Goal: Information Seeking & Learning: Find specific fact

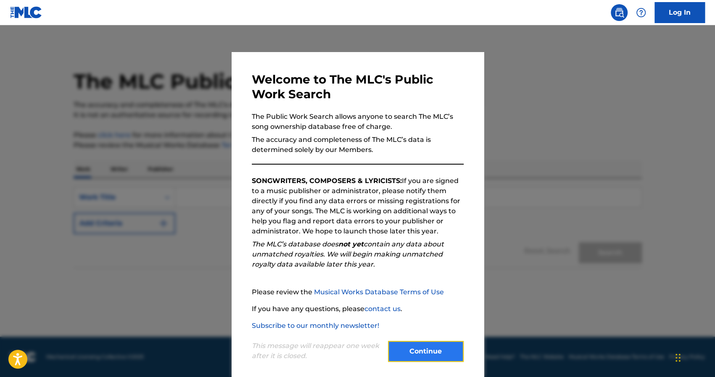
click at [392, 342] on button "Continue" at bounding box center [426, 351] width 76 height 21
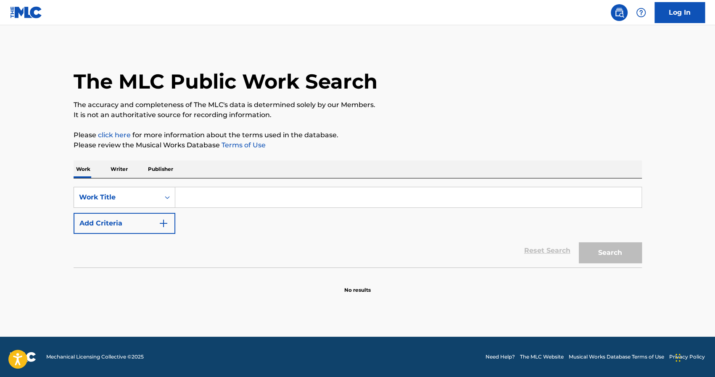
click at [195, 197] on input "Search Form" at bounding box center [408, 197] width 466 height 20
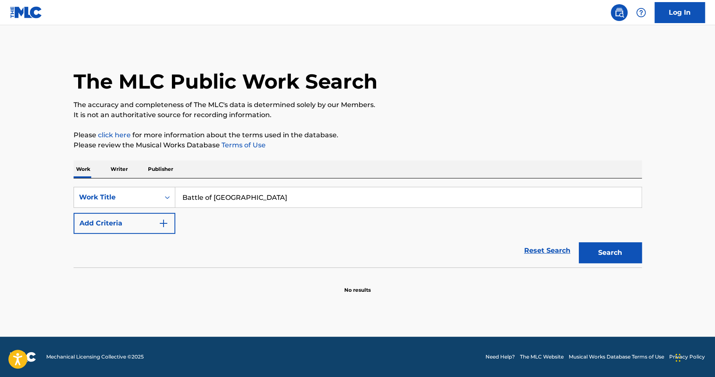
type input "Battle of [GEOGRAPHIC_DATA]"
click at [579, 242] on button "Search" at bounding box center [610, 252] width 63 height 21
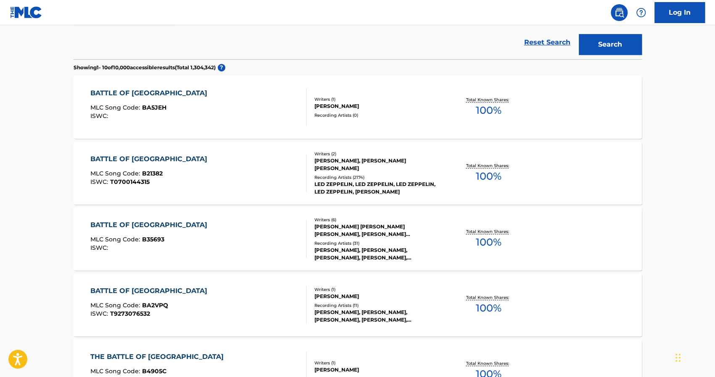
scroll to position [210, 0]
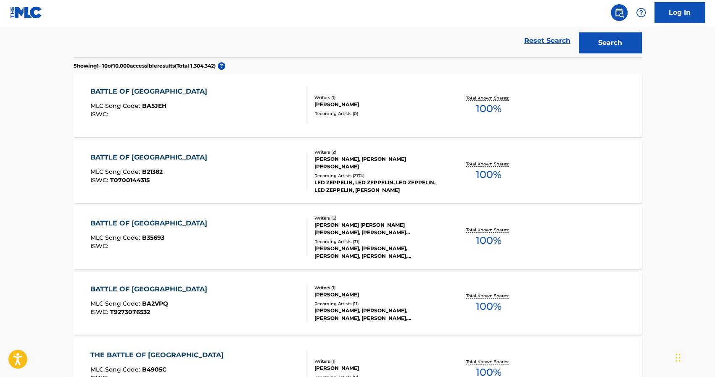
click at [147, 153] on div "BATTLE OF [GEOGRAPHIC_DATA]" at bounding box center [150, 158] width 121 height 10
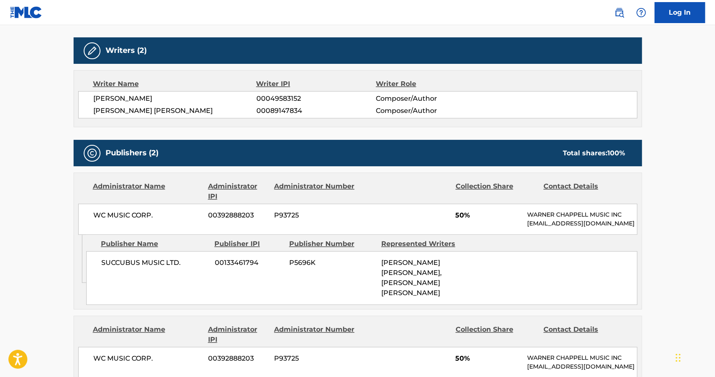
scroll to position [420, 0]
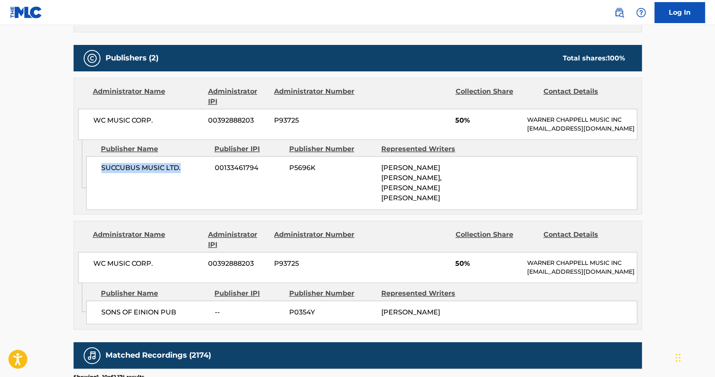
drag, startPoint x: 176, startPoint y: 166, endPoint x: 97, endPoint y: 163, distance: 78.2
click at [97, 163] on div "SUCCUBUS MUSIC LTD. 00133461794 P5696K JAMES PATRICK PAGE, JAMES PATRICK PAGE" at bounding box center [361, 183] width 551 height 54
click at [239, 163] on span "00133461794" at bounding box center [249, 168] width 68 height 10
copy span "00133461794"
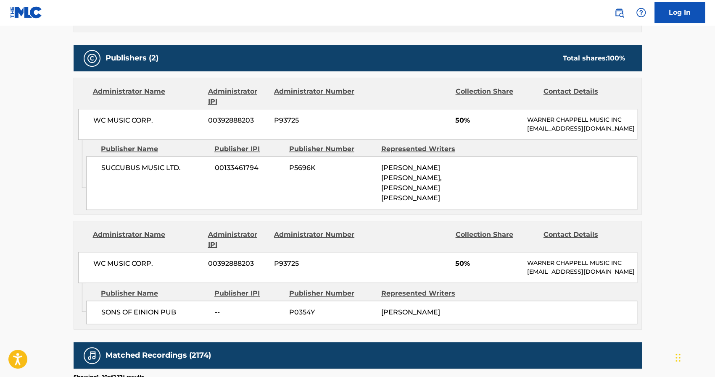
click at [304, 165] on span "P5696K" at bounding box center [332, 168] width 86 height 10
copy span "P5696K"
click at [308, 308] on span "P0354Y" at bounding box center [332, 313] width 86 height 10
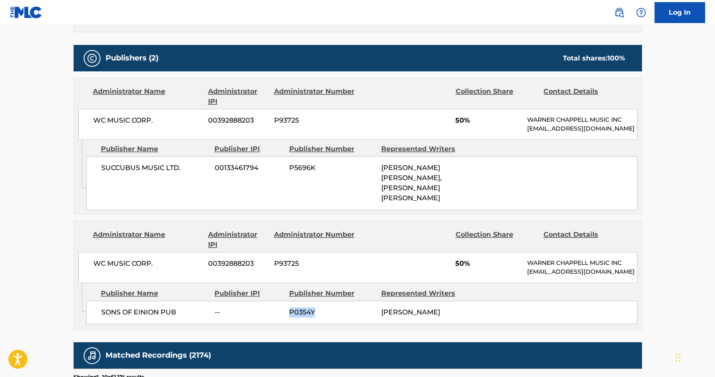
copy span "P0354Y"
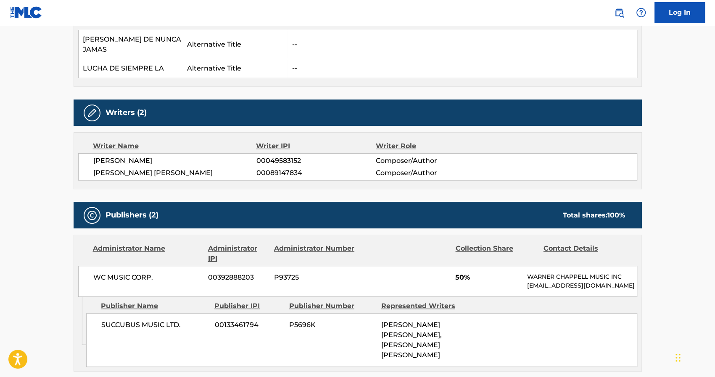
scroll to position [347, 0]
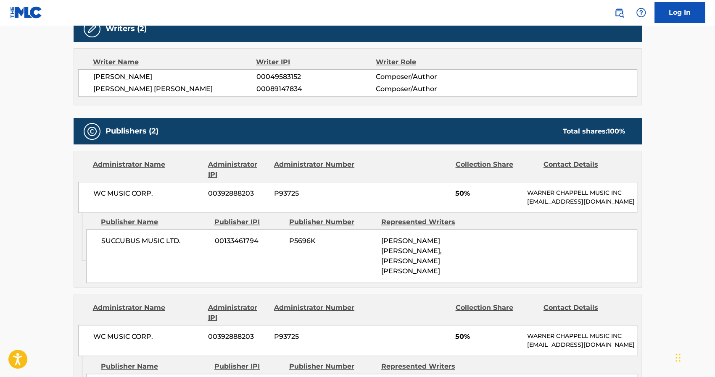
scroll to position [232, 0]
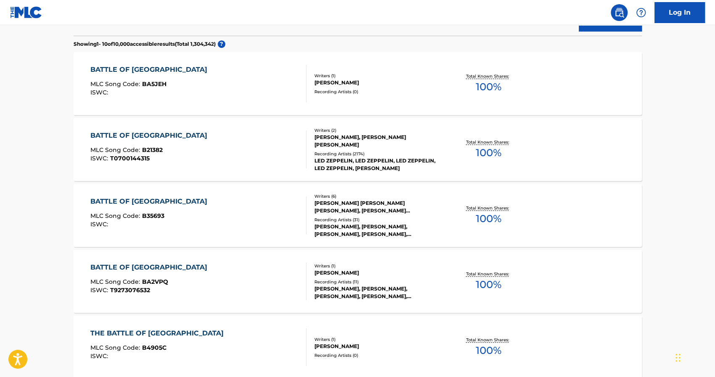
drag, startPoint x: 431, startPoint y: 110, endPoint x: 426, endPoint y: 105, distance: 7.1
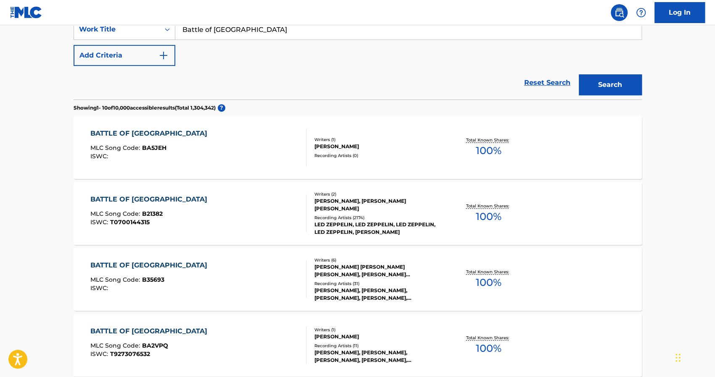
scroll to position [0, 0]
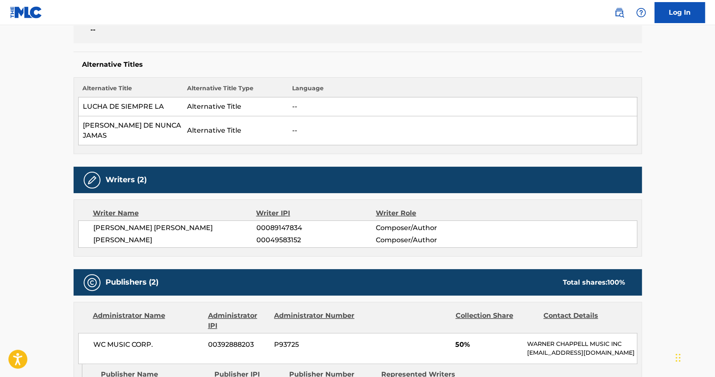
scroll to position [210, 0]
